Goal: Communication & Community: Share content

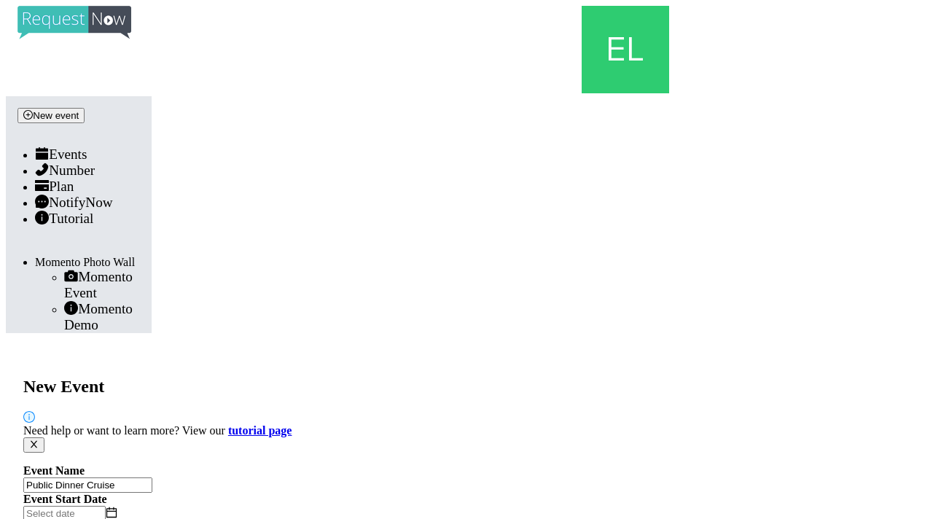
type textarea "[URL][DOMAIN_NAME]"
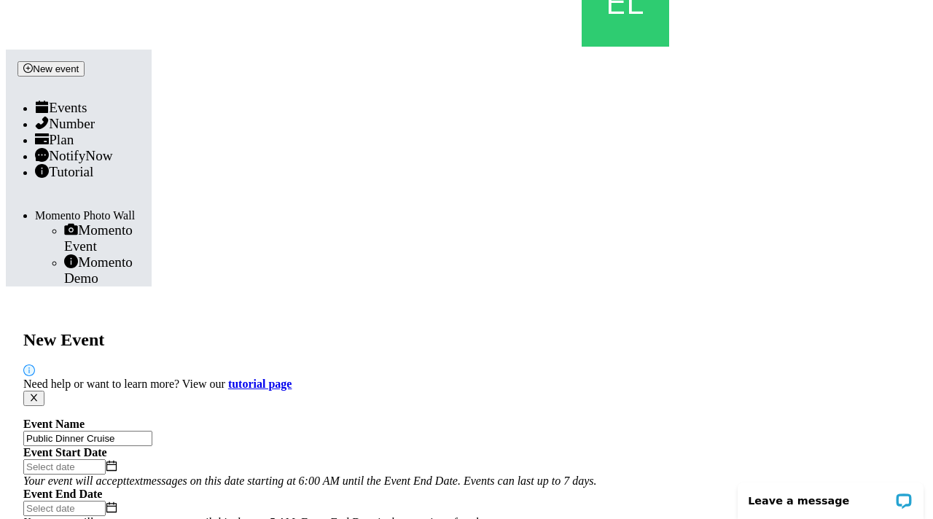
click at [60, 100] on span "Events" at bounding box center [68, 107] width 38 height 15
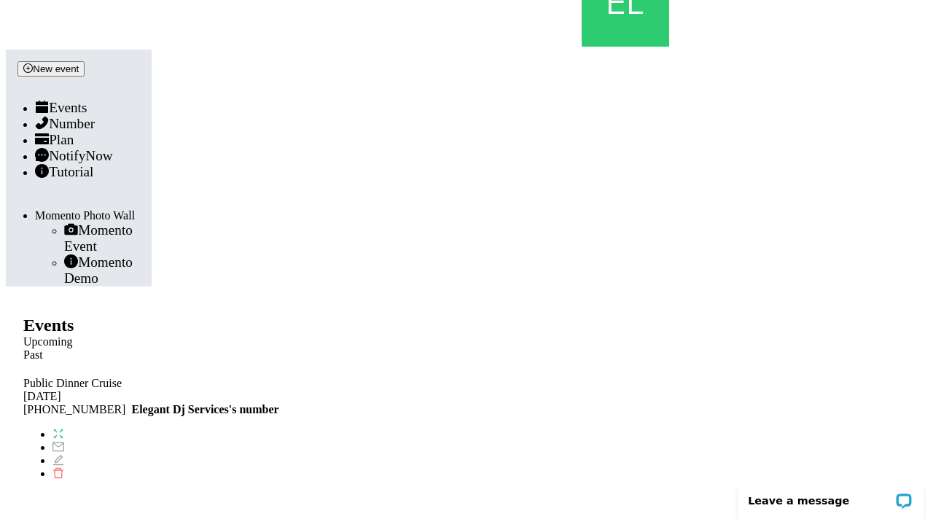
click at [64, 428] on icon "fullscreen" at bounding box center [59, 434] width 12 height 12
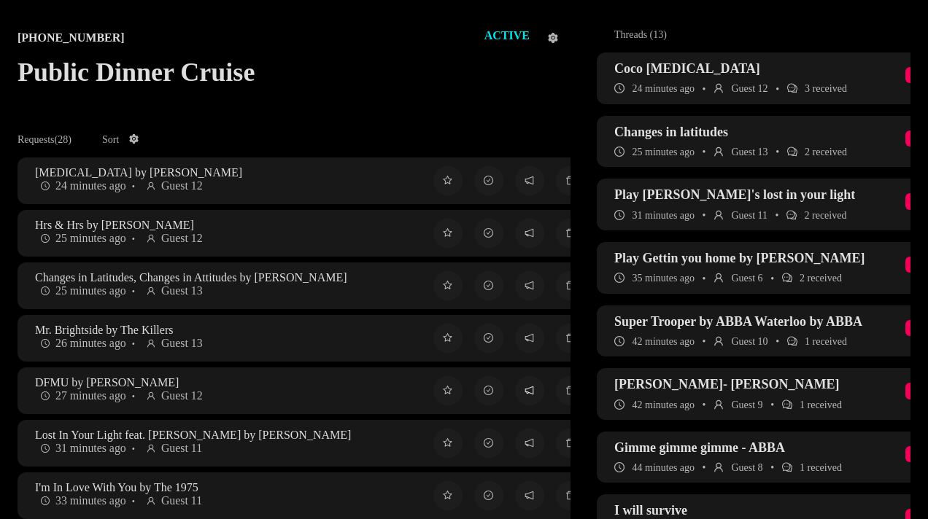
click at [515, 405] on button at bounding box center [529, 390] width 29 height 29
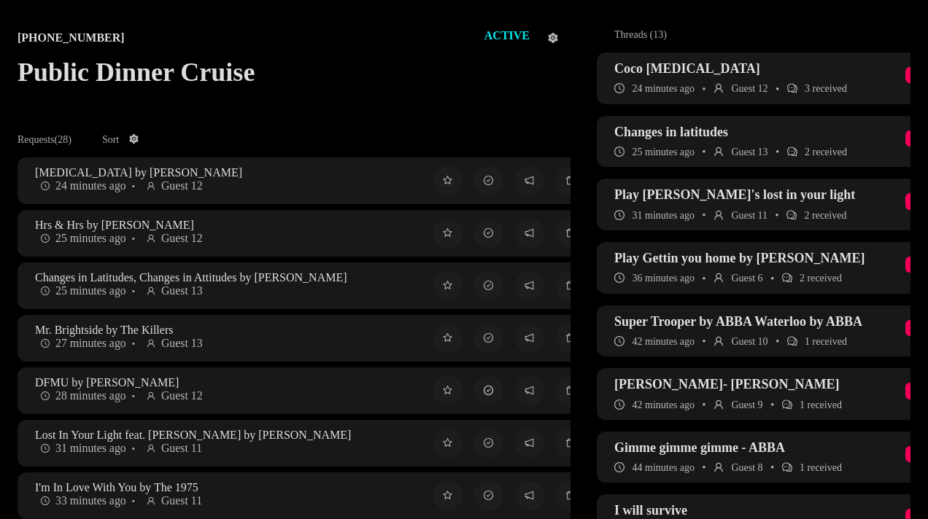
click at [474, 405] on button at bounding box center [488, 390] width 29 height 29
